Goal: Check status: Check status

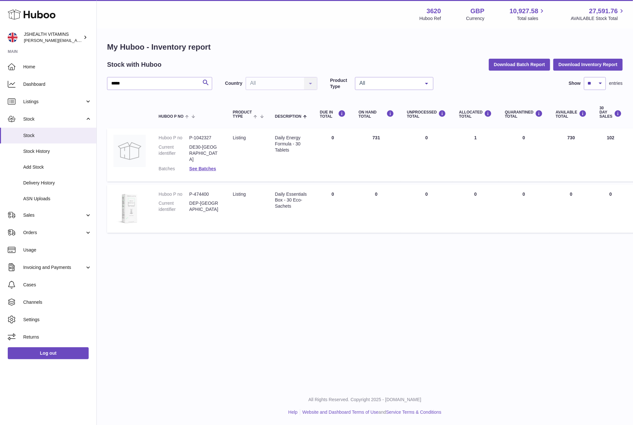
click at [179, 206] on div at bounding box center [316, 212] width 633 height 425
click at [49, 182] on span "Delivery History" at bounding box center [57, 183] width 68 height 6
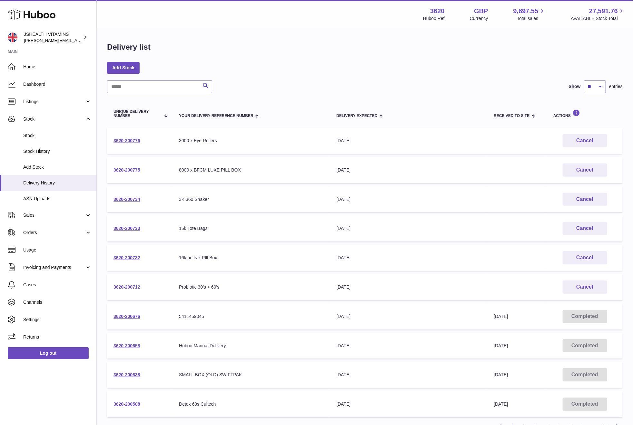
click at [129, 284] on link "3620-200712" at bounding box center [126, 286] width 27 height 5
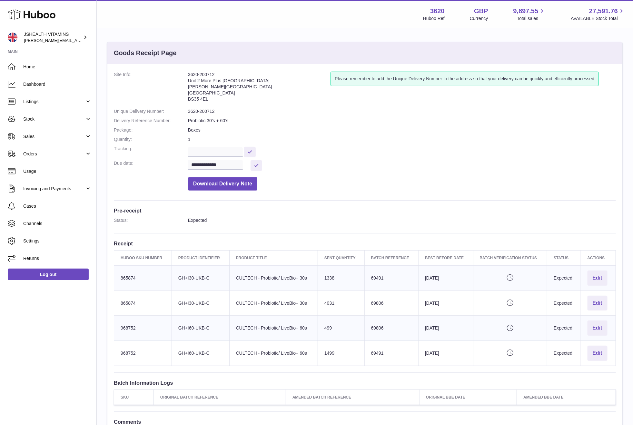
click at [336, 233] on hr at bounding box center [365, 233] width 502 height 0
click at [196, 113] on dd "3620-200712" at bounding box center [402, 111] width 428 height 6
copy dl "3620-200712"
